Goal: Task Accomplishment & Management: Use online tool/utility

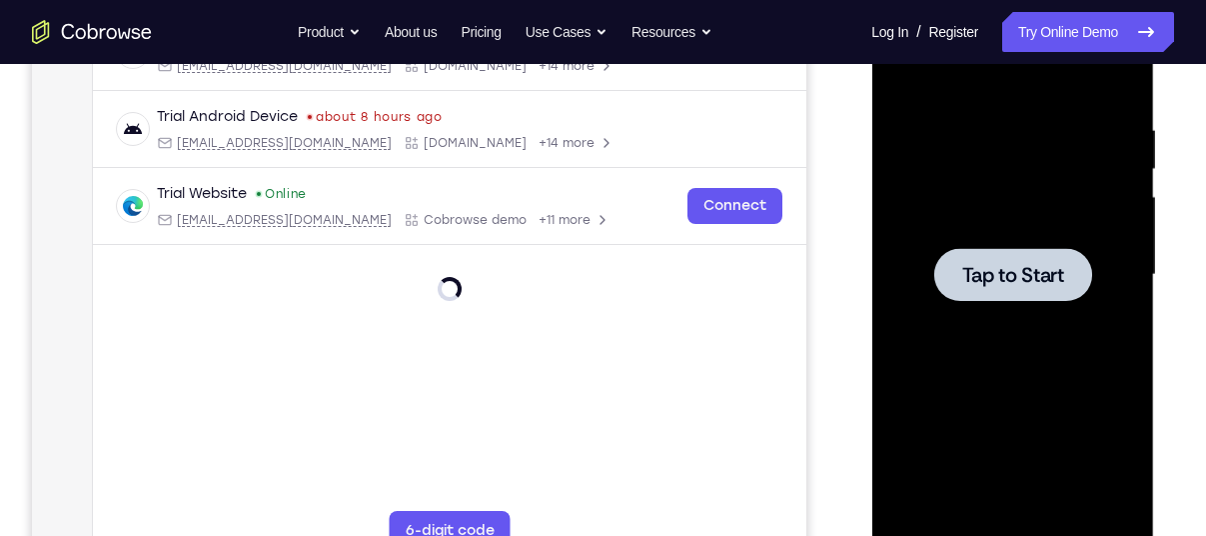
click at [989, 279] on span "Tap to Start" at bounding box center [1012, 275] width 102 height 20
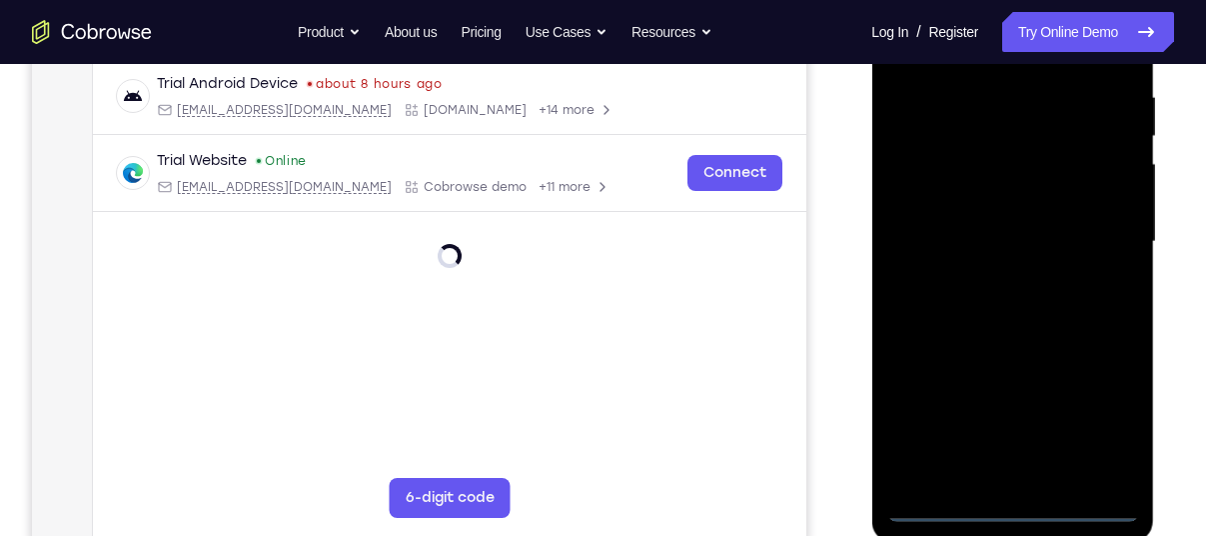
scroll to position [385, 0]
click at [1010, 510] on div at bounding box center [1012, 241] width 252 height 560
click at [1012, 506] on div at bounding box center [1012, 241] width 252 height 560
click at [1115, 432] on div at bounding box center [1012, 241] width 252 height 560
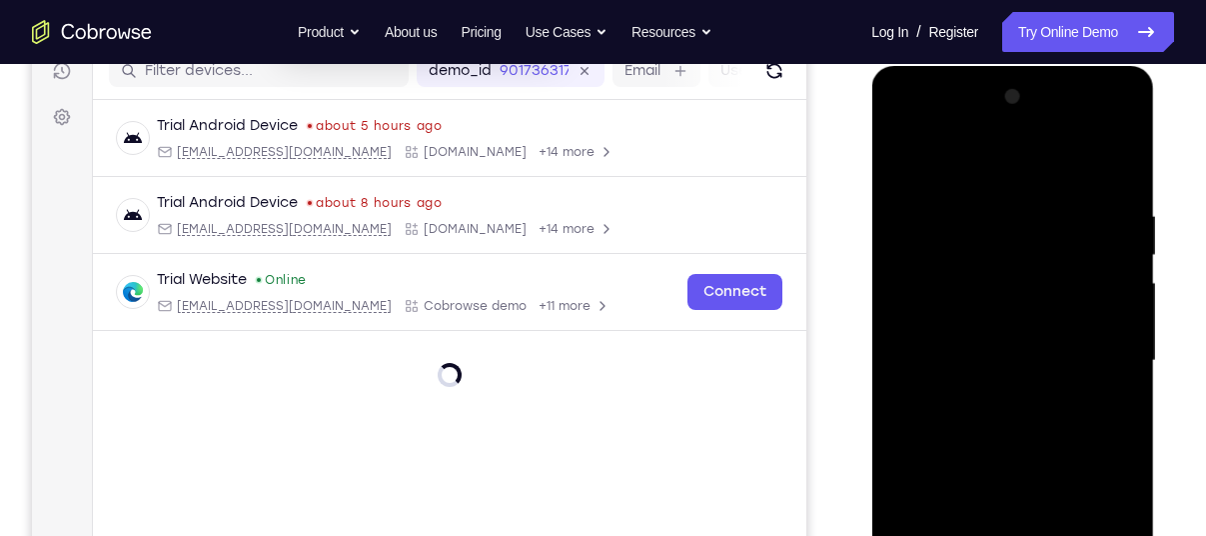
scroll to position [258, 0]
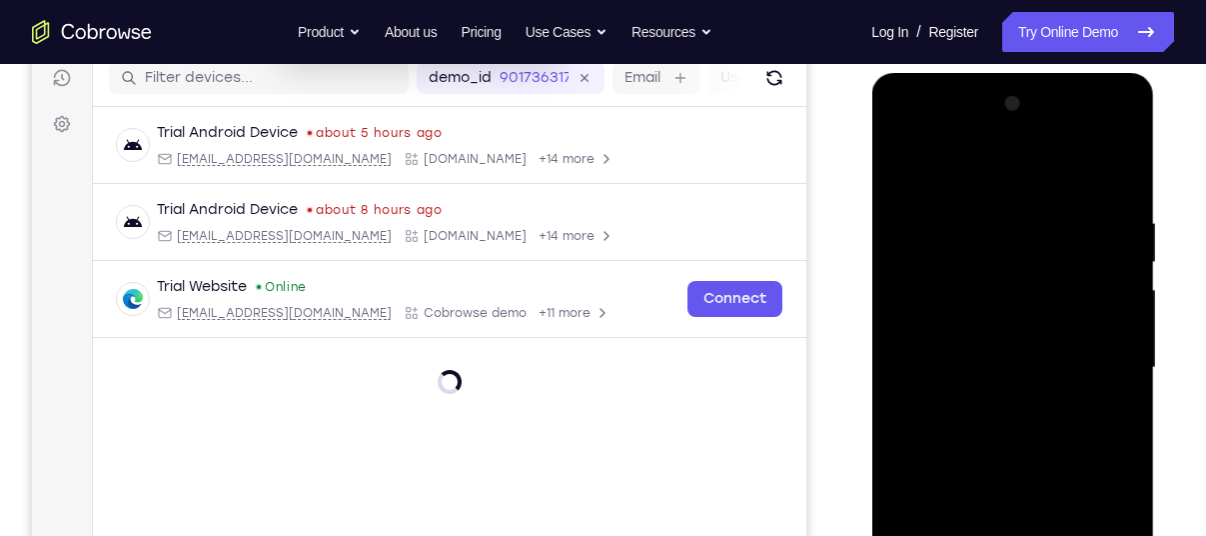
click at [908, 137] on div at bounding box center [1012, 368] width 252 height 560
click at [1090, 366] on div at bounding box center [1012, 368] width 252 height 560
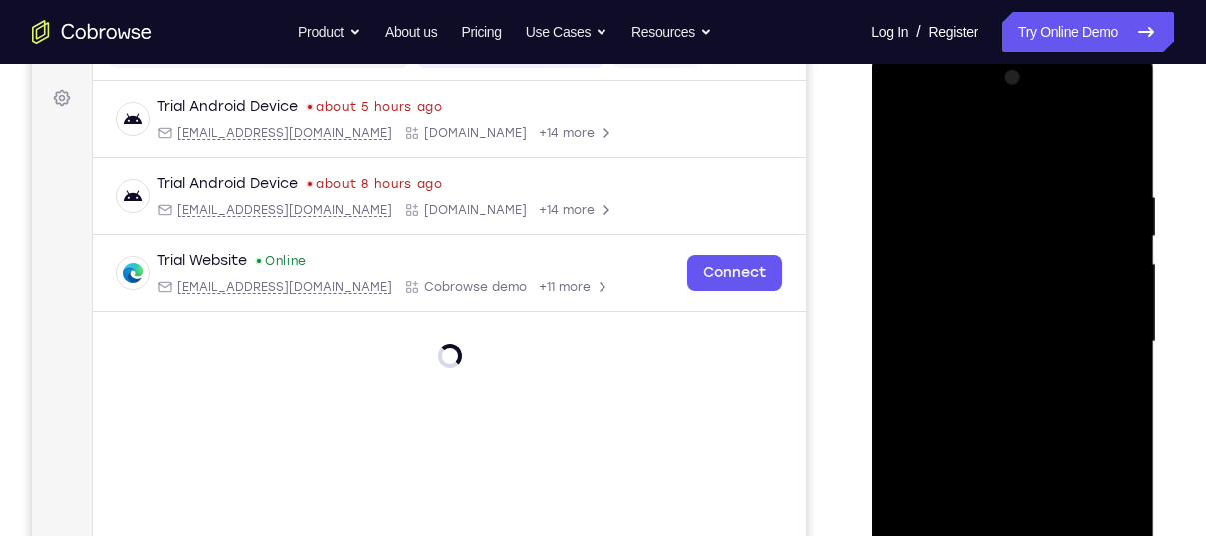
scroll to position [410, 0]
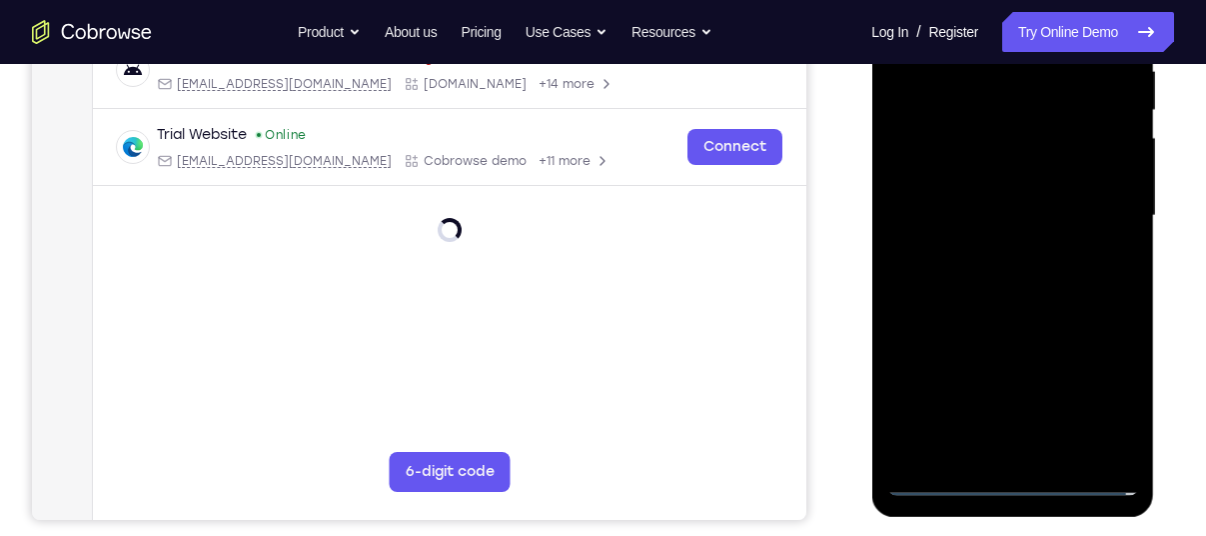
click at [986, 455] on div at bounding box center [1012, 216] width 252 height 560
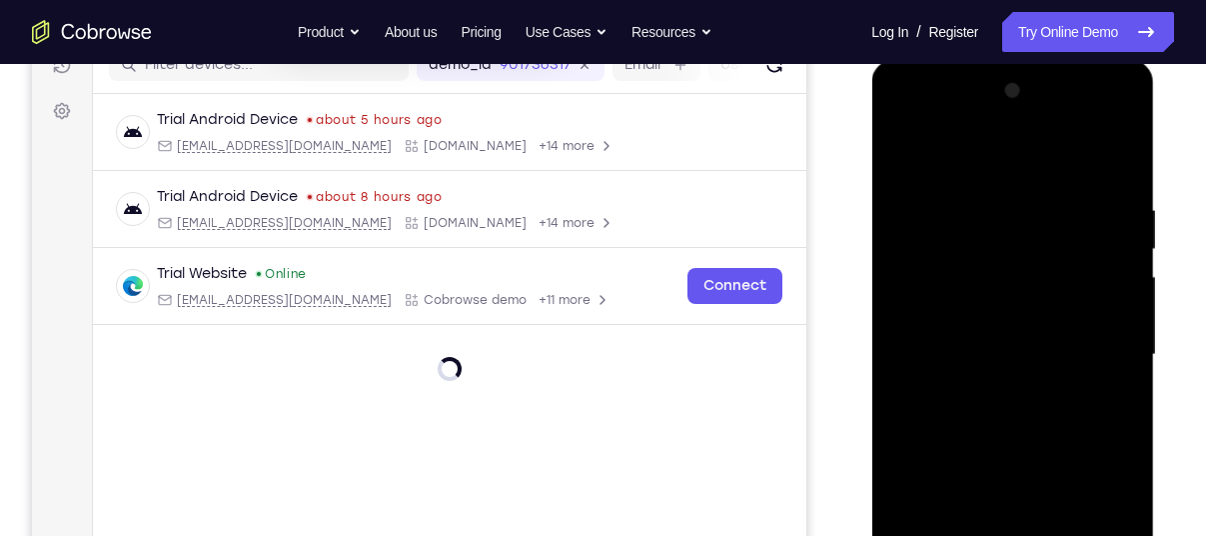
scroll to position [257, 0]
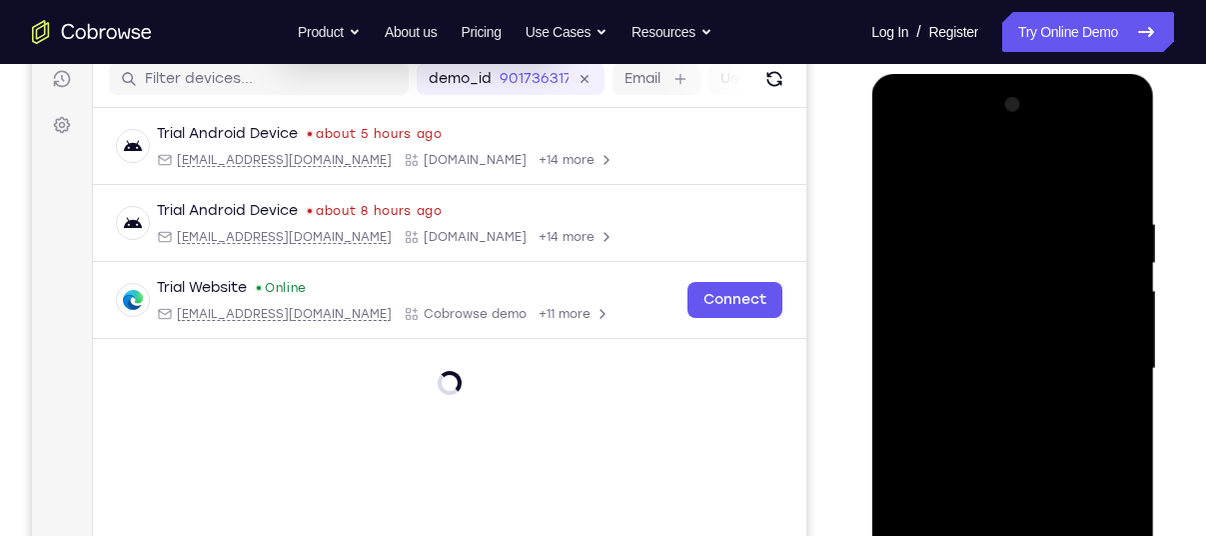
click at [924, 354] on div at bounding box center [1012, 369] width 252 height 560
click at [952, 331] on div at bounding box center [1012, 369] width 252 height 560
click at [972, 368] on div at bounding box center [1012, 369] width 252 height 560
click at [1020, 453] on div at bounding box center [1012, 369] width 252 height 560
click at [929, 356] on div at bounding box center [1012, 369] width 252 height 560
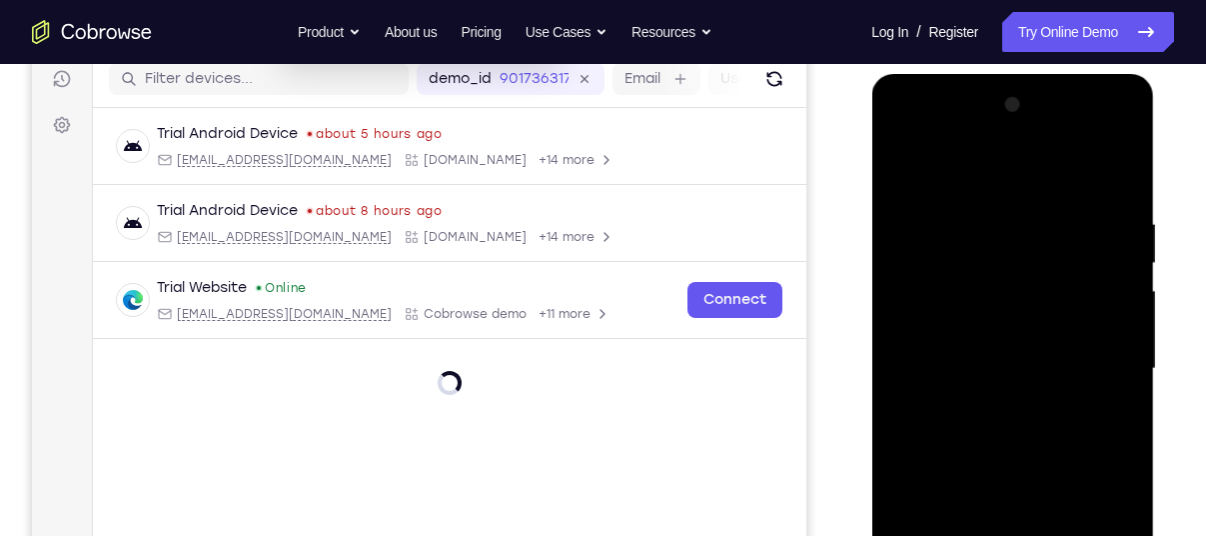
click at [1021, 364] on div at bounding box center [1012, 369] width 252 height 560
click at [1006, 450] on div at bounding box center [1012, 369] width 252 height 560
click at [988, 442] on div at bounding box center [1012, 369] width 252 height 560
drag, startPoint x: 1012, startPoint y: 426, endPoint x: 978, endPoint y: 484, distance: 67.2
click at [978, 484] on div at bounding box center [1012, 369] width 252 height 560
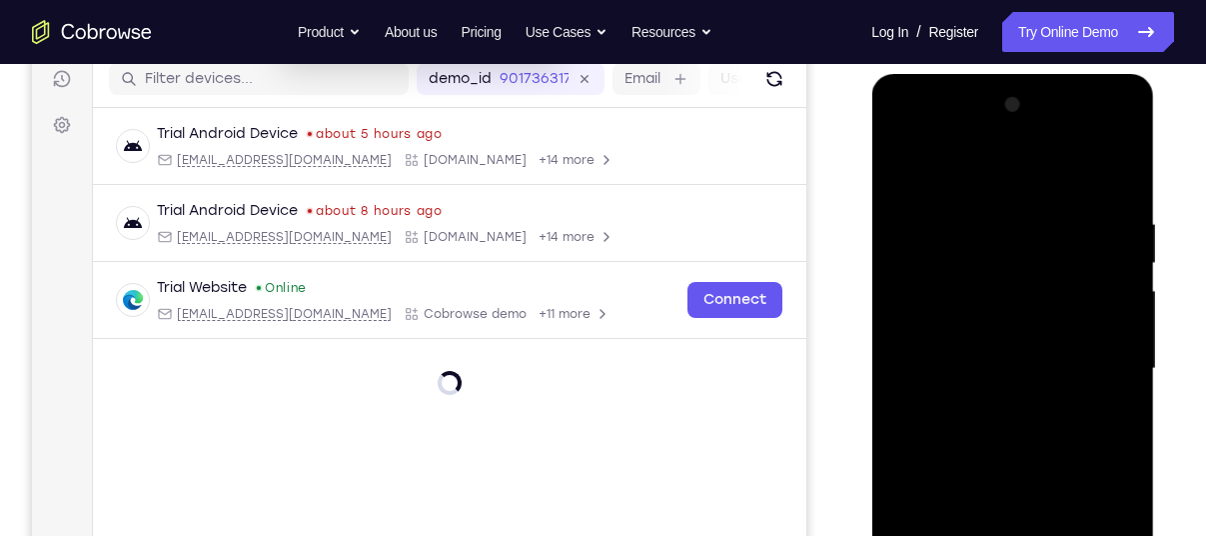
scroll to position [258, 0]
click at [1097, 217] on div at bounding box center [1012, 368] width 252 height 560
click at [1003, 387] on div at bounding box center [1012, 368] width 252 height 560
click at [922, 271] on div at bounding box center [1012, 368] width 252 height 560
click at [1098, 178] on div at bounding box center [1012, 368] width 252 height 560
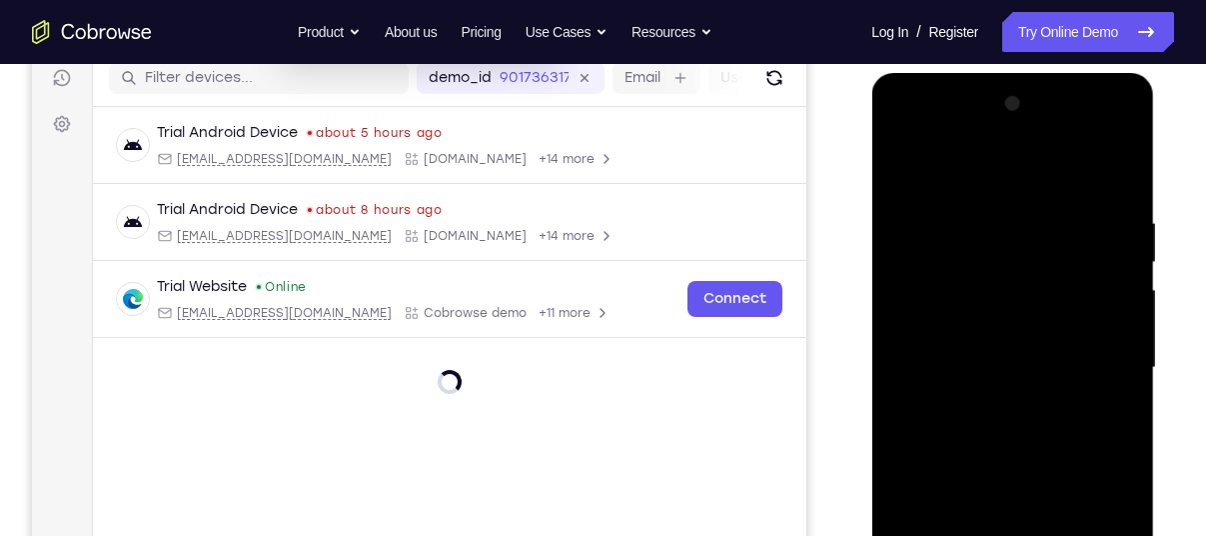
click at [1098, 175] on div at bounding box center [1012, 368] width 252 height 560
click at [904, 170] on div at bounding box center [1012, 368] width 252 height 560
click at [980, 355] on div at bounding box center [1012, 368] width 252 height 560
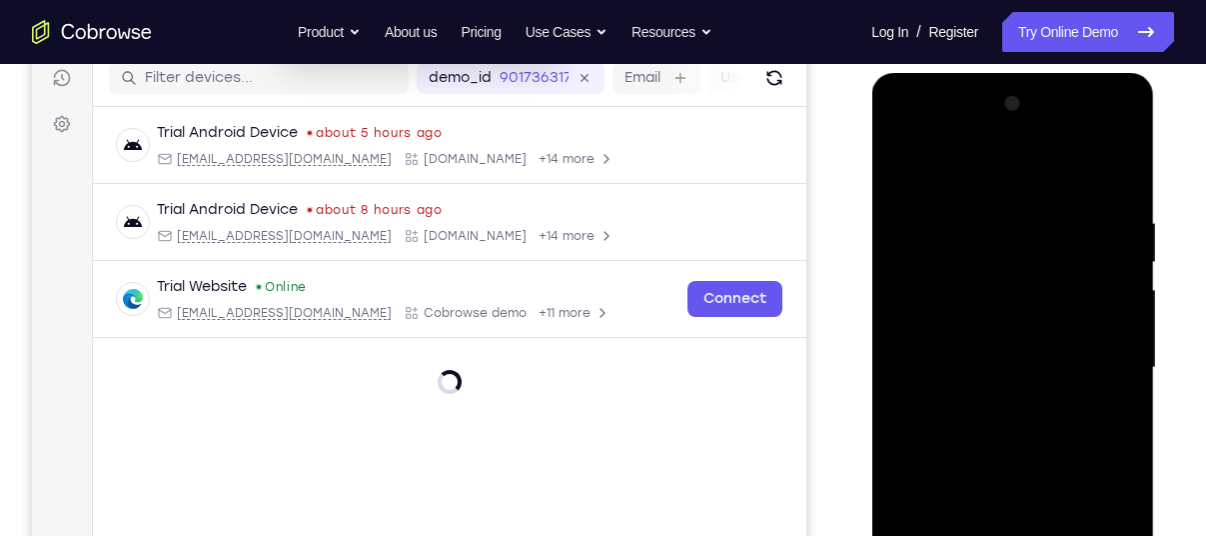
click at [980, 355] on div at bounding box center [1012, 368] width 252 height 560
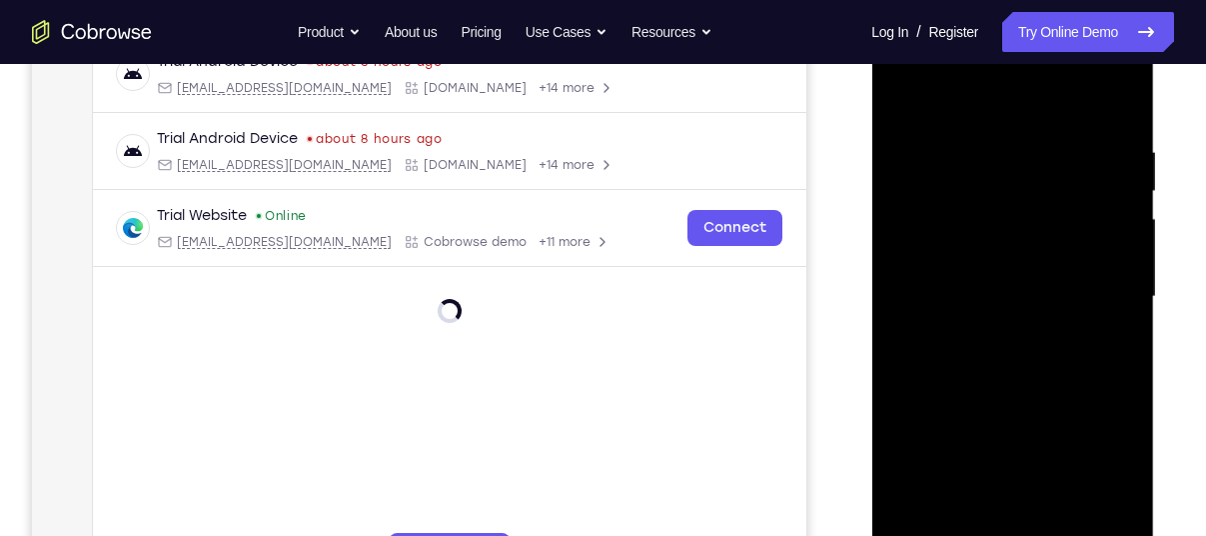
scroll to position [347, 0]
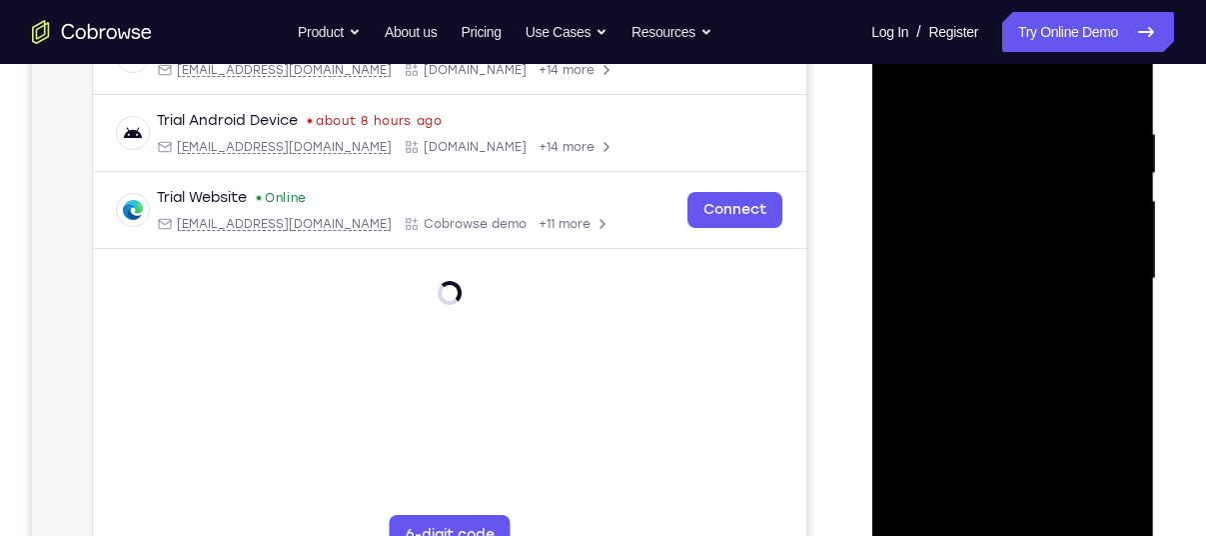
click at [985, 194] on div at bounding box center [1012, 279] width 252 height 560
click at [978, 196] on div at bounding box center [1012, 279] width 252 height 560
click at [987, 198] on div at bounding box center [1012, 279] width 252 height 560
click at [998, 281] on div at bounding box center [1012, 279] width 252 height 560
click at [1005, 333] on div at bounding box center [1012, 279] width 252 height 560
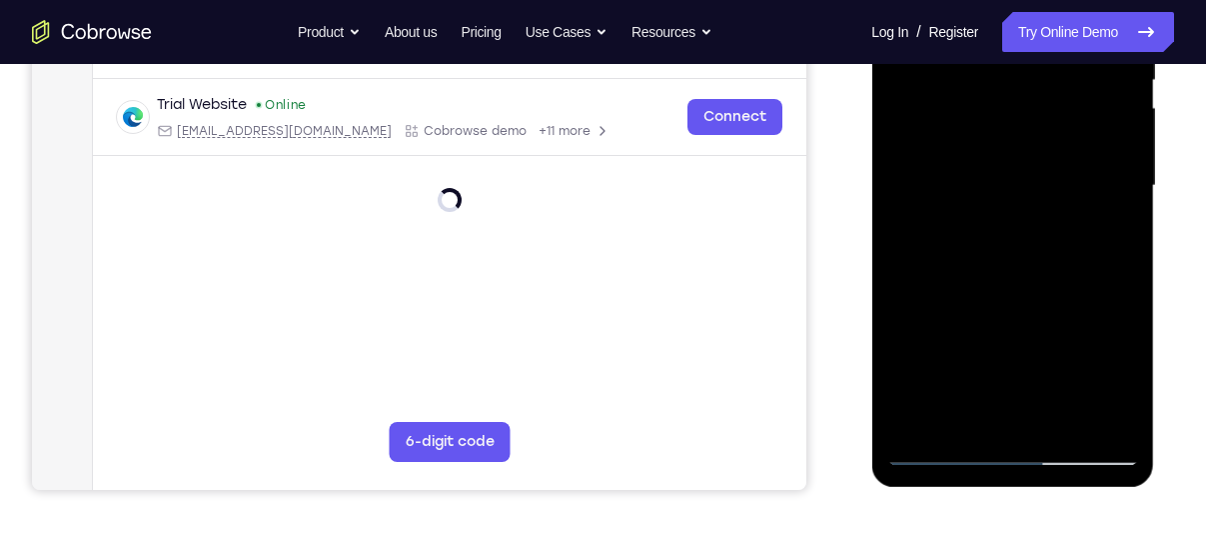
scroll to position [437, 0]
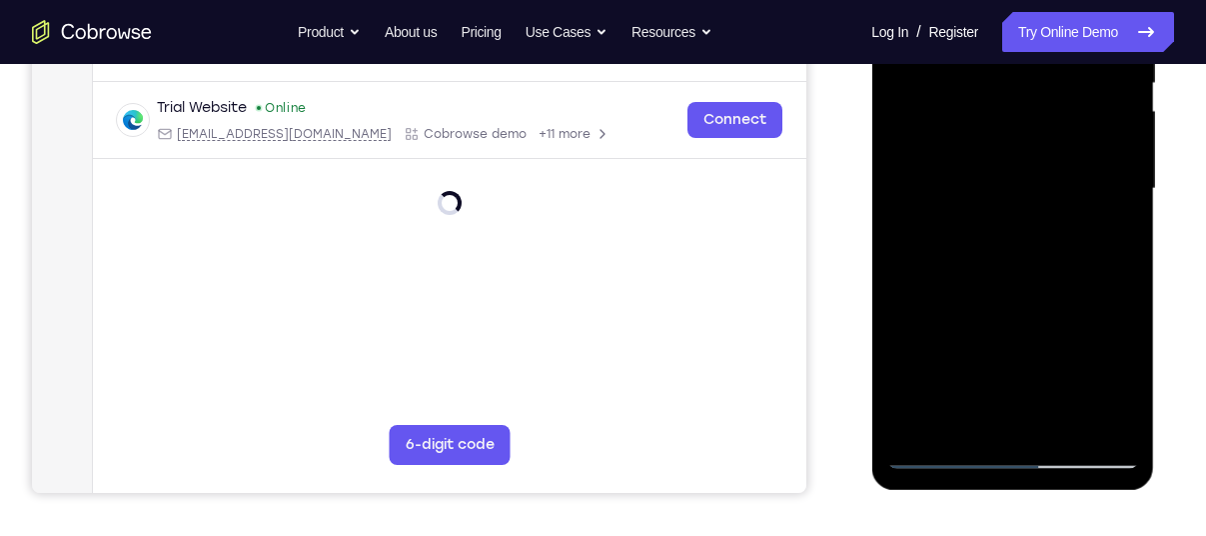
click at [1045, 266] on div at bounding box center [1012, 189] width 252 height 560
click at [1028, 251] on div at bounding box center [1012, 189] width 252 height 560
click at [1026, 251] on div at bounding box center [1012, 189] width 252 height 560
click at [996, 244] on div at bounding box center [1012, 189] width 252 height 560
click at [1001, 251] on div at bounding box center [1012, 189] width 252 height 560
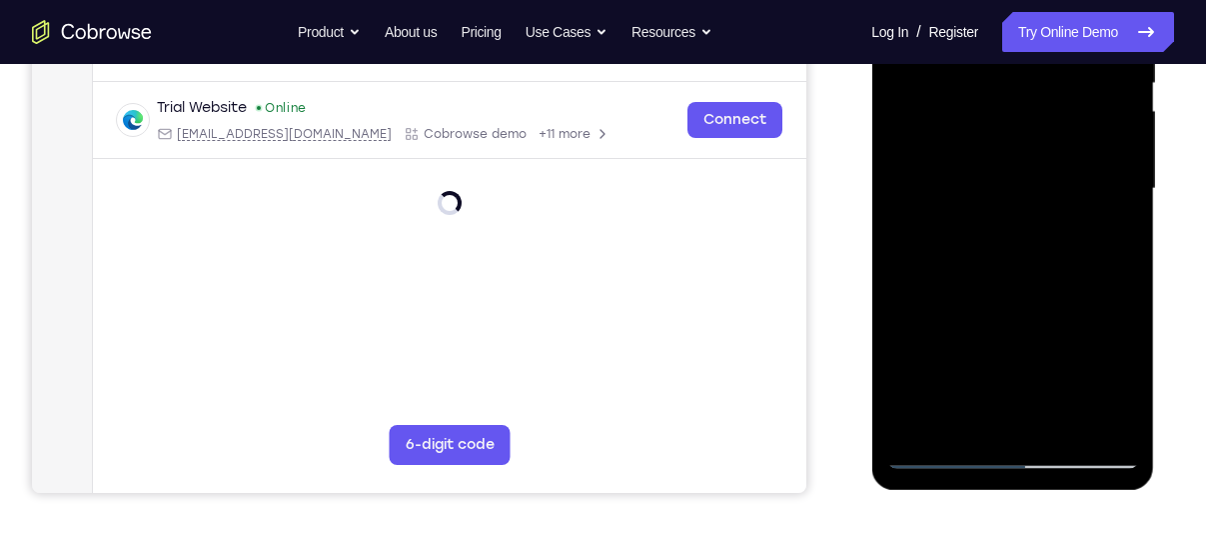
click at [1001, 251] on div at bounding box center [1012, 189] width 252 height 560
click at [1014, 236] on div at bounding box center [1012, 189] width 252 height 560
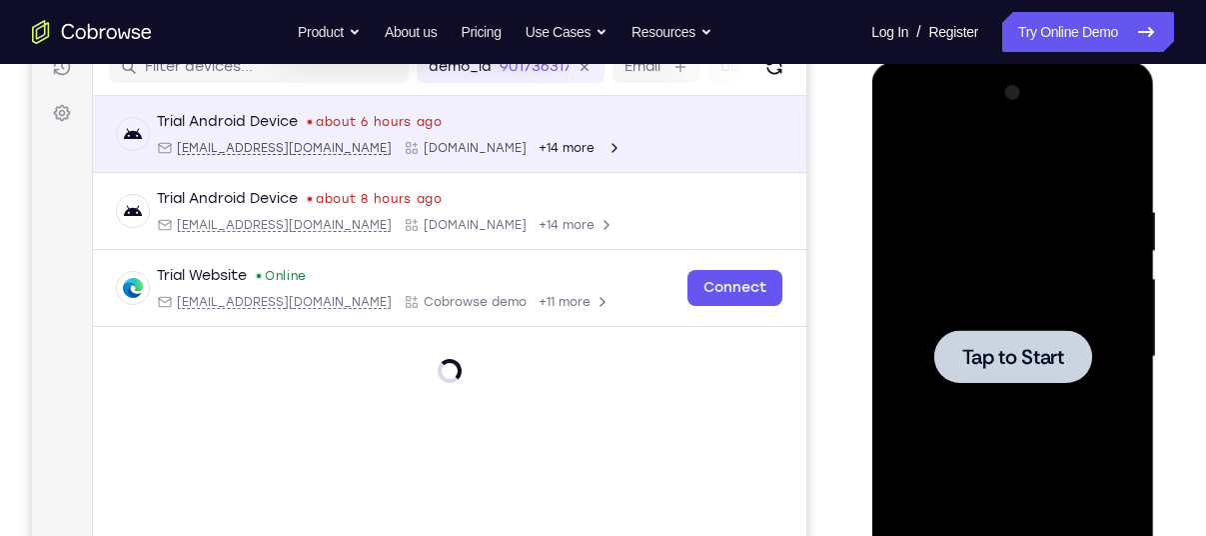
scroll to position [0, 0]
